Goal: Task Accomplishment & Management: Manage account settings

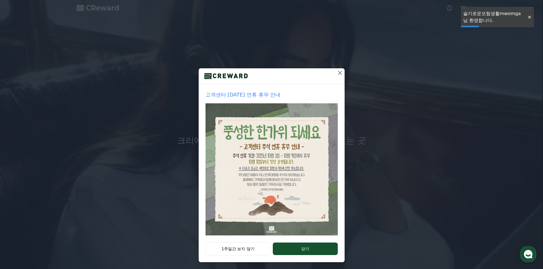
click at [341, 73] on button at bounding box center [339, 72] width 9 height 9
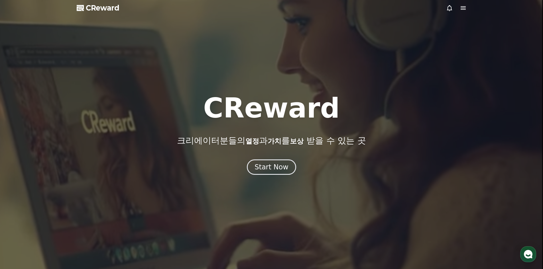
click at [460, 7] on icon at bounding box center [463, 8] width 7 height 7
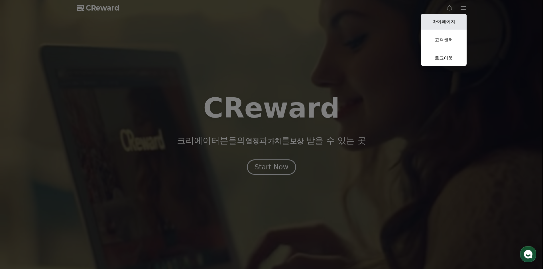
click at [444, 28] on link "마이페이지" at bounding box center [444, 22] width 46 height 16
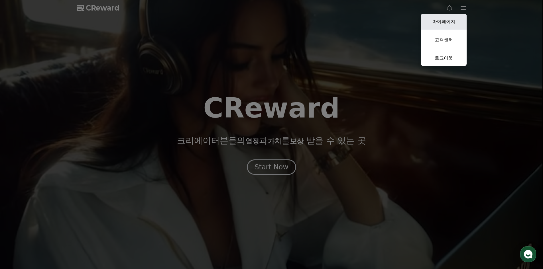
select select "**********"
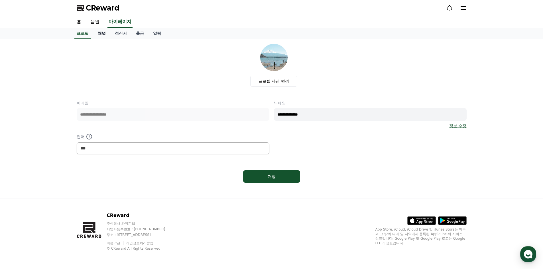
click at [104, 33] on link "채널" at bounding box center [101, 33] width 17 height 11
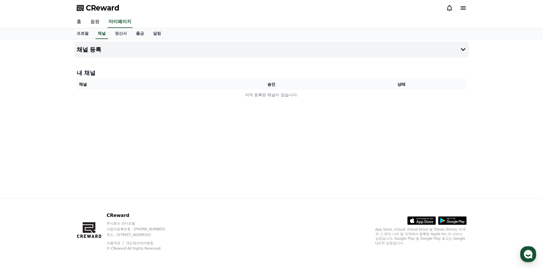
click at [464, 12] on div at bounding box center [456, 7] width 21 height 9
click at [463, 7] on icon at bounding box center [463, 8] width 7 height 7
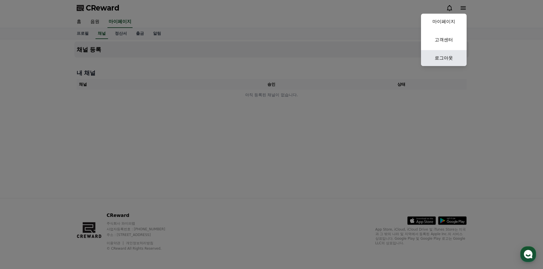
click at [439, 62] on link "로그아웃" at bounding box center [444, 58] width 46 height 16
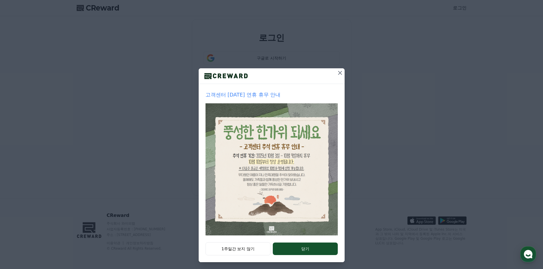
click at [339, 71] on icon at bounding box center [340, 73] width 7 height 7
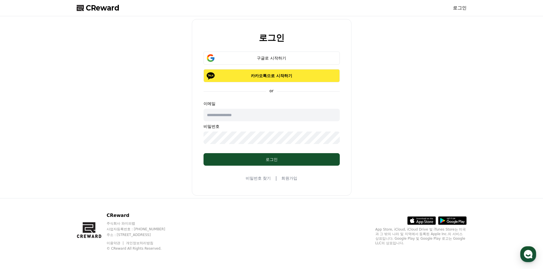
click at [271, 74] on p "카카오톡으로 시작하기" at bounding box center [272, 76] width 120 height 6
